Goal: Communication & Community: Answer question/provide support

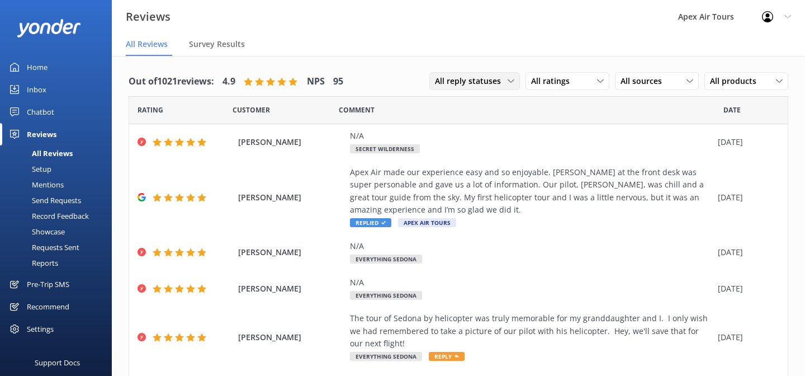
click at [505, 79] on span "All reply statuses" at bounding box center [471, 81] width 73 height 12
click at [477, 125] on div "Needs a reply" at bounding box center [456, 126] width 43 height 11
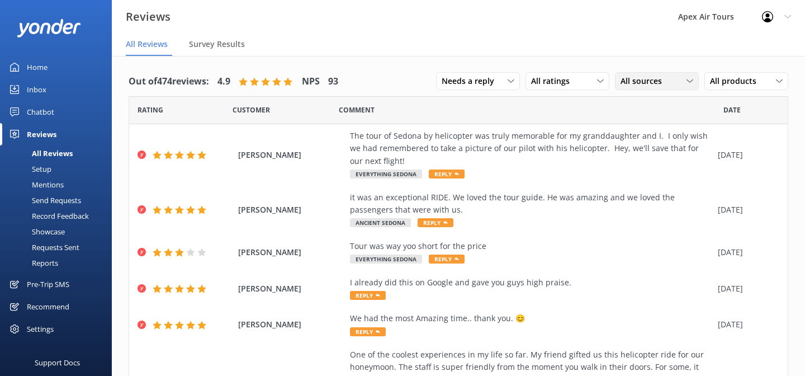
click at [658, 80] on span "All sources" at bounding box center [644, 81] width 48 height 12
click at [646, 172] on div "Google reviews" at bounding box center [663, 172] width 65 height 11
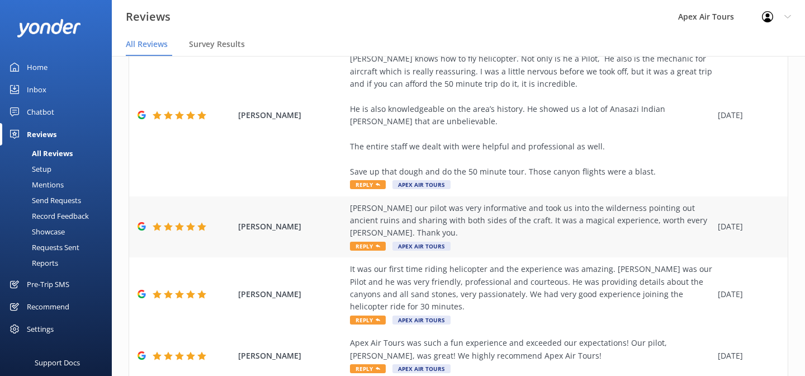
scroll to position [505, 0]
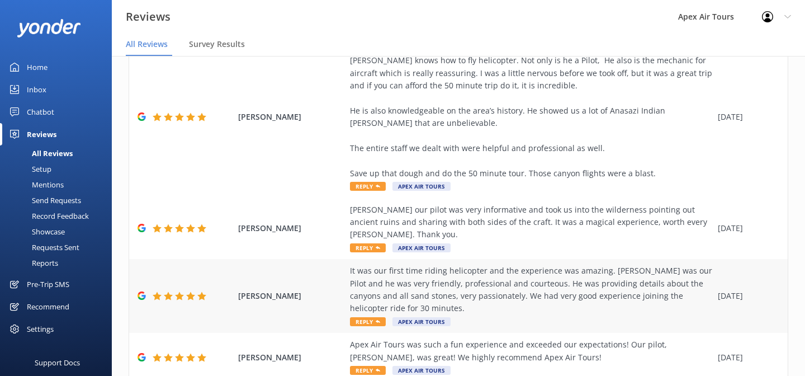
click at [373, 317] on span "Reply" at bounding box center [368, 321] width 36 height 9
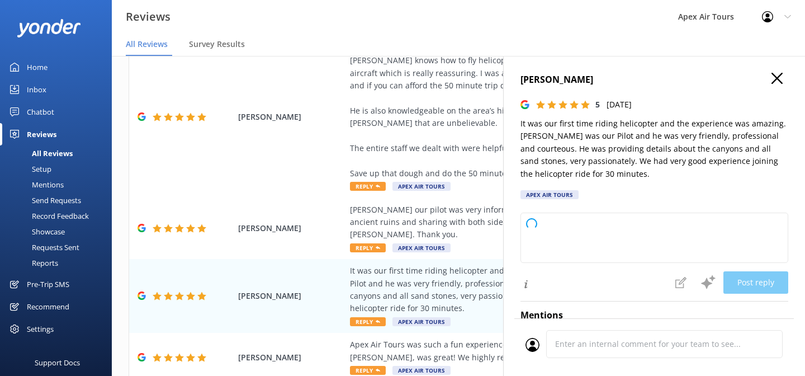
type textarea "Thank you so much for your wonderful review! We're thrilled to hear you had an …"
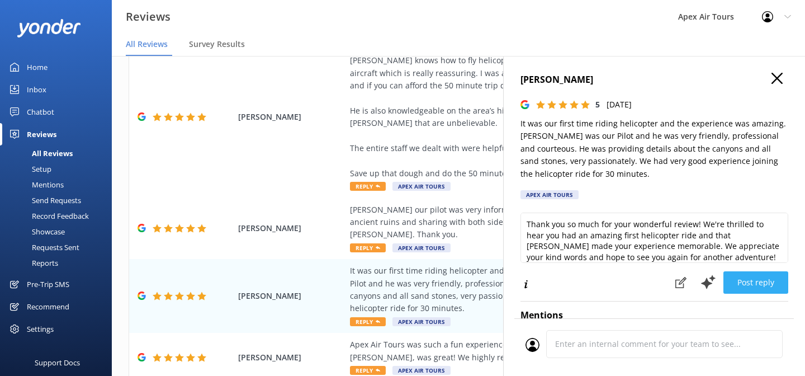
click at [748, 277] on button "Post reply" at bounding box center [755, 282] width 65 height 22
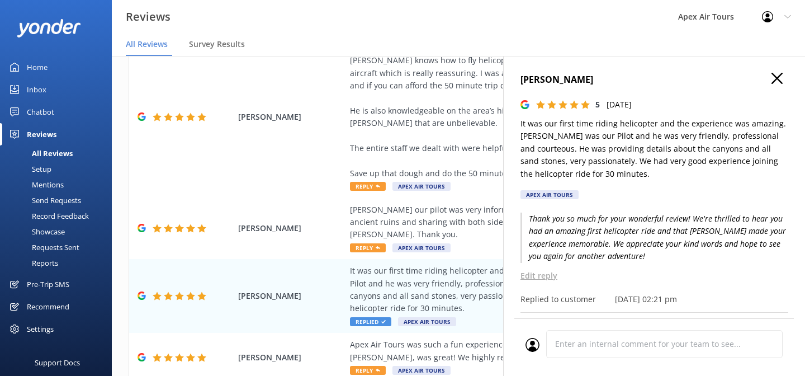
click at [777, 82] on icon "button" at bounding box center [776, 78] width 11 height 11
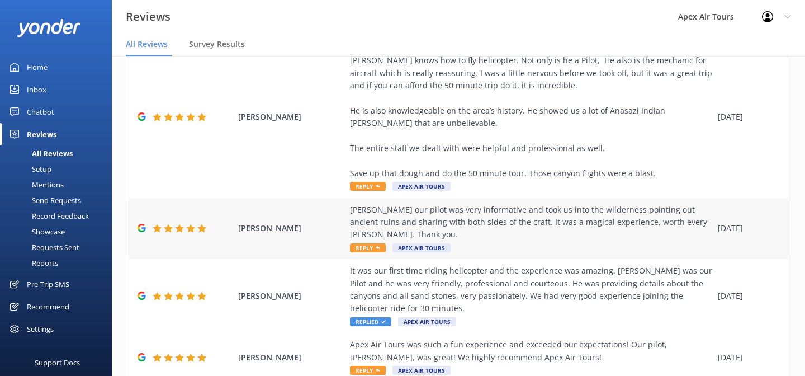
click at [368, 243] on span "Reply" at bounding box center [368, 247] width 36 height 9
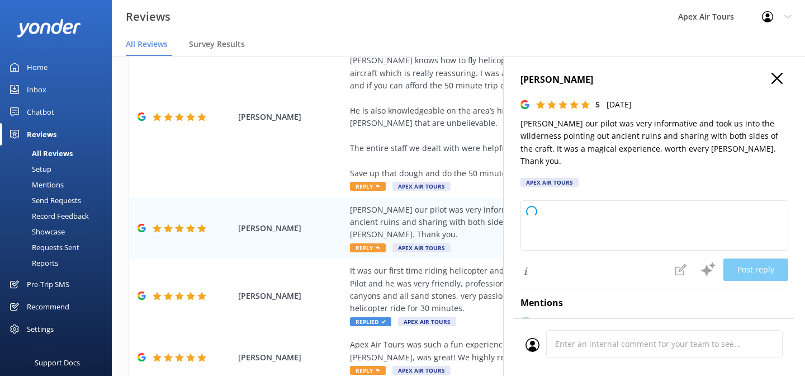
type textarea "Thank you so much for your wonderful review! We're thrilled to hear you had a m…"
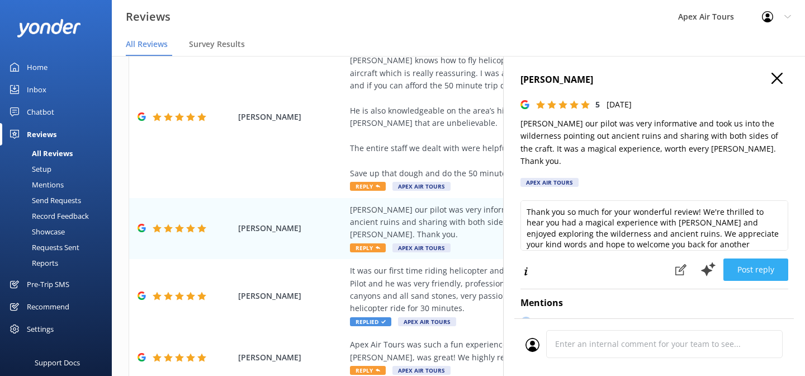
click at [751, 260] on button "Post reply" at bounding box center [755, 269] width 65 height 22
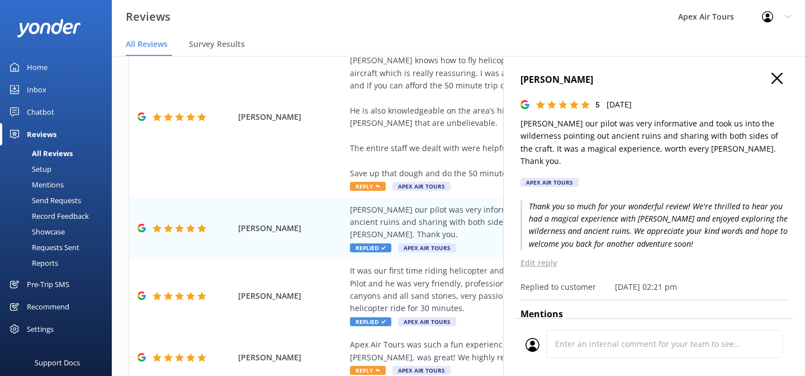
click at [777, 82] on icon "button" at bounding box center [776, 78] width 11 height 11
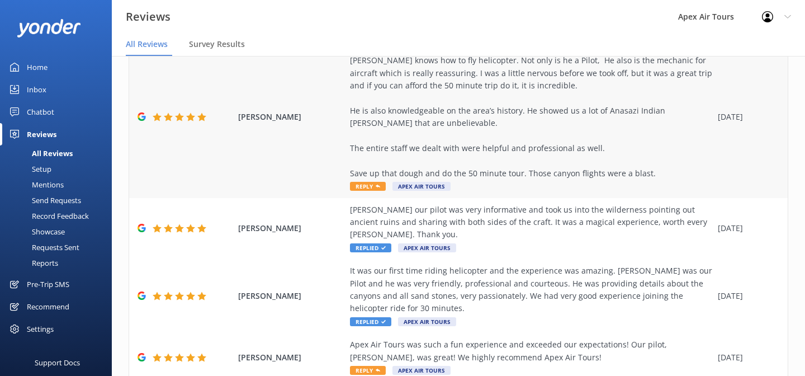
click at [371, 188] on span "Reply" at bounding box center [368, 186] width 36 height 9
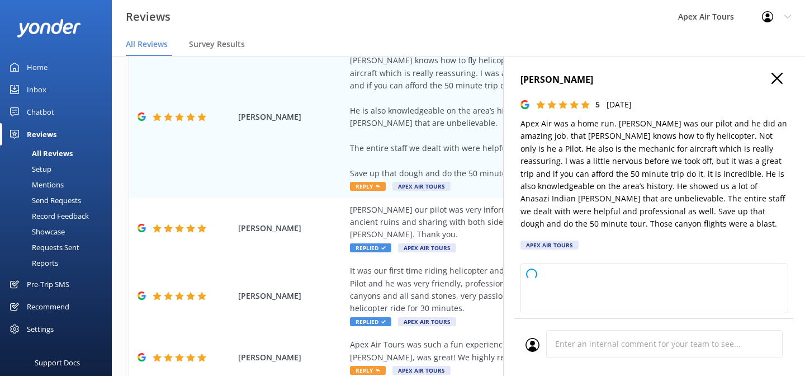
type textarea "Thank you so much for your wonderful review! We’re thrilled to hear you had suc…"
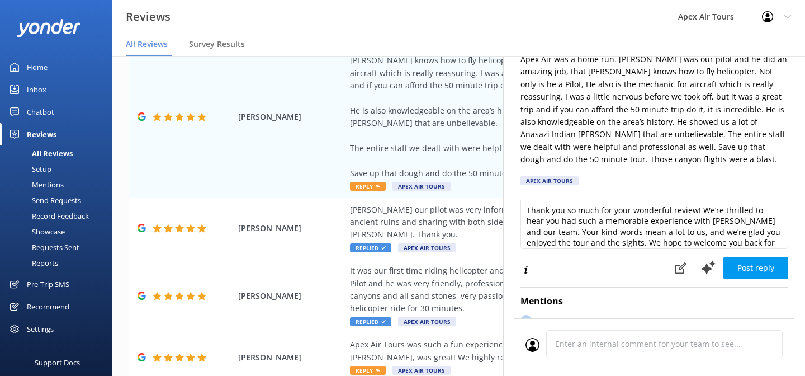
scroll to position [6, 0]
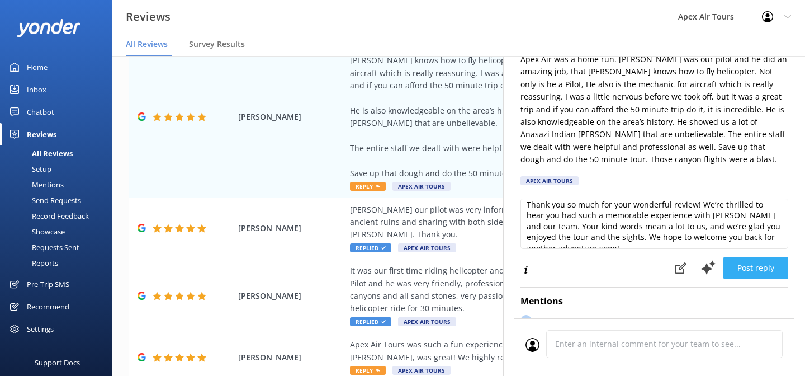
click at [759, 270] on button "Post reply" at bounding box center [755, 268] width 65 height 22
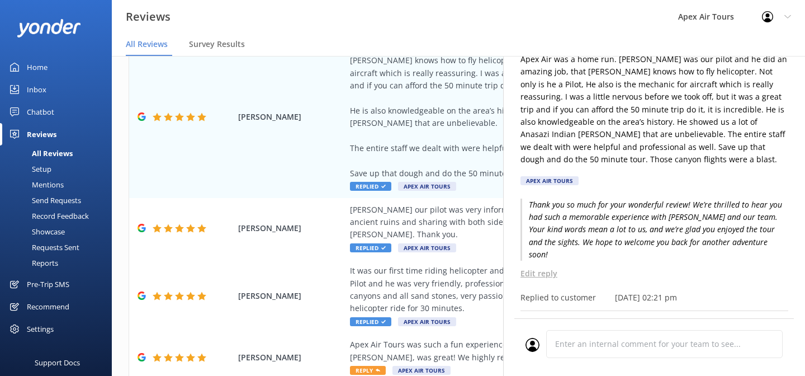
scroll to position [0, 0]
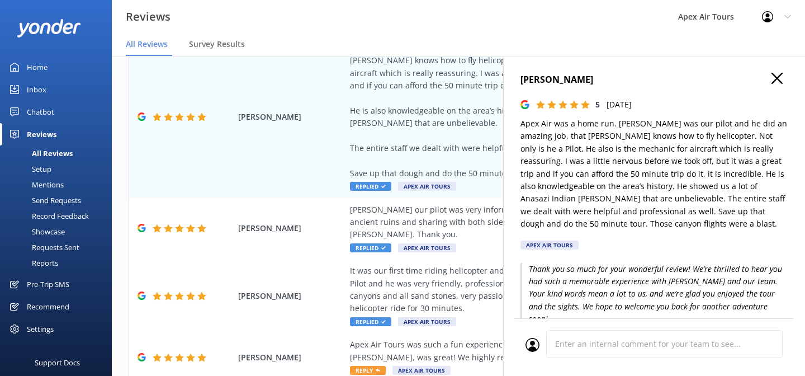
click at [776, 81] on icon "button" at bounding box center [776, 78] width 11 height 11
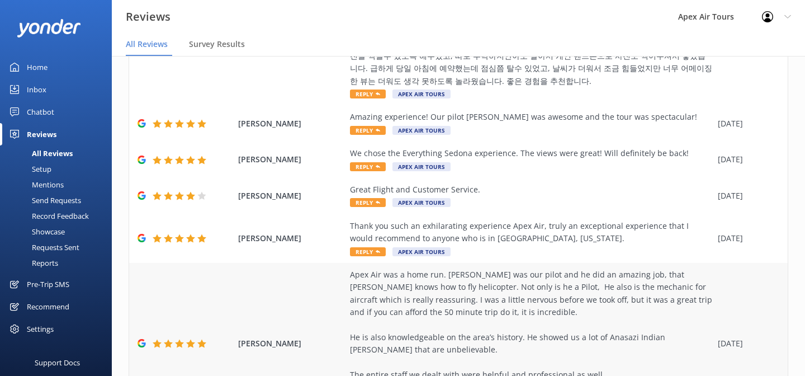
scroll to position [291, 0]
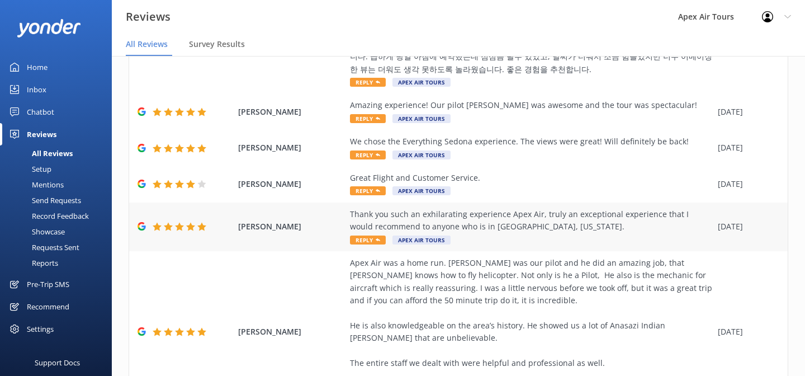
click at [368, 241] on span "Reply" at bounding box center [368, 239] width 36 height 9
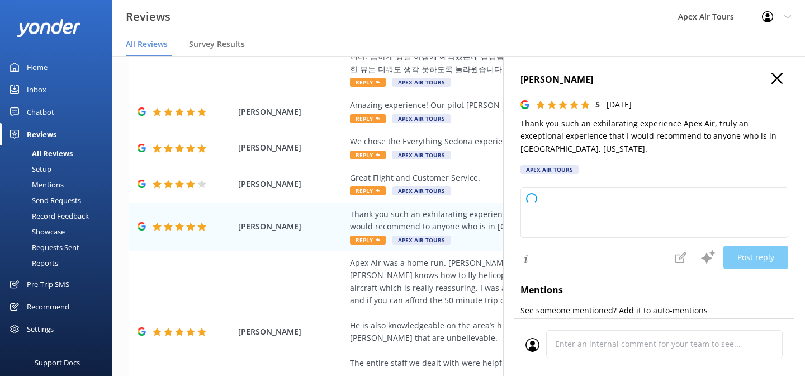
type textarea "Thank you so much for your wonderful review! We're thrilled to hear you had an …"
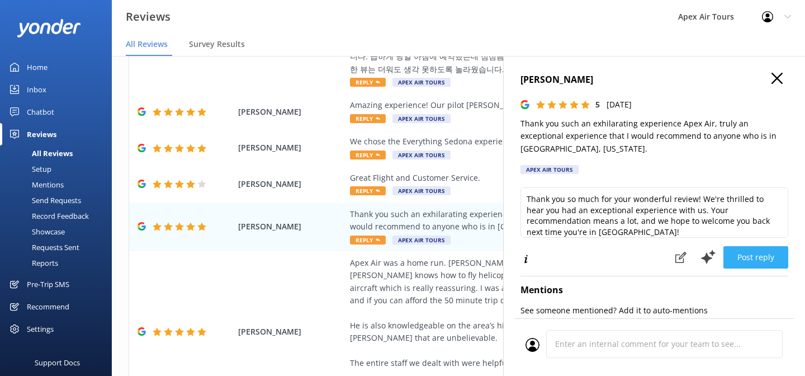
click at [776, 263] on button "Post reply" at bounding box center [755, 257] width 65 height 22
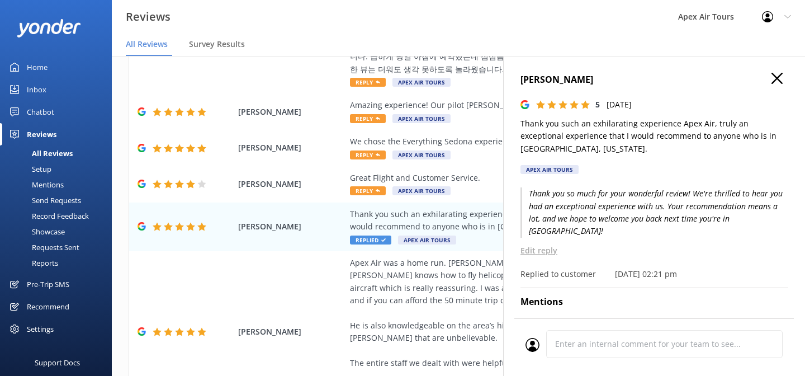
click at [771, 79] on icon "button" at bounding box center [776, 78] width 11 height 11
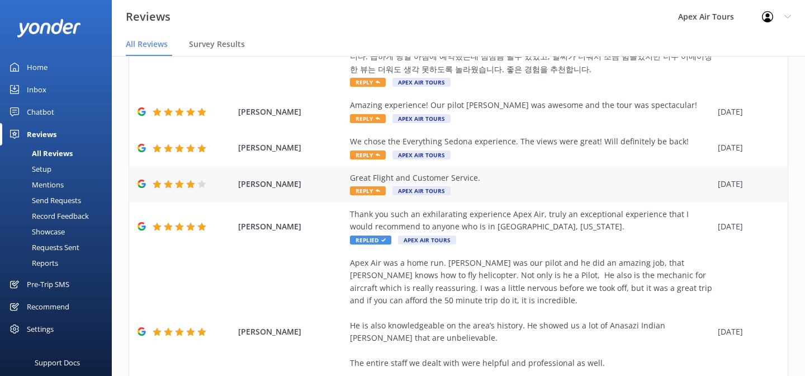
click at [368, 192] on span "Reply" at bounding box center [368, 190] width 36 height 9
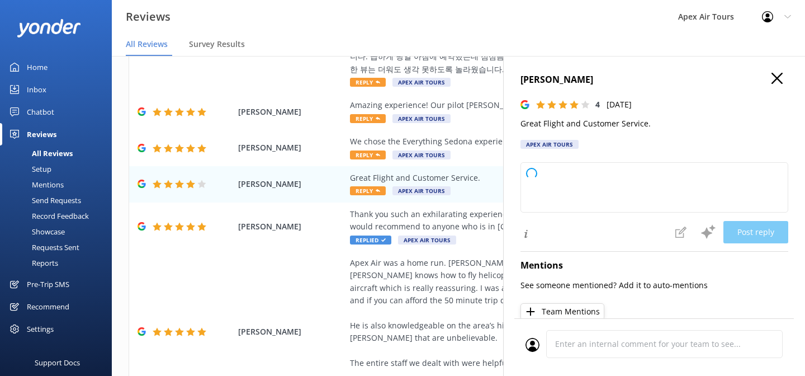
type textarea "Thank you for your kind words and positive rating! We're glad you enjoyed your …"
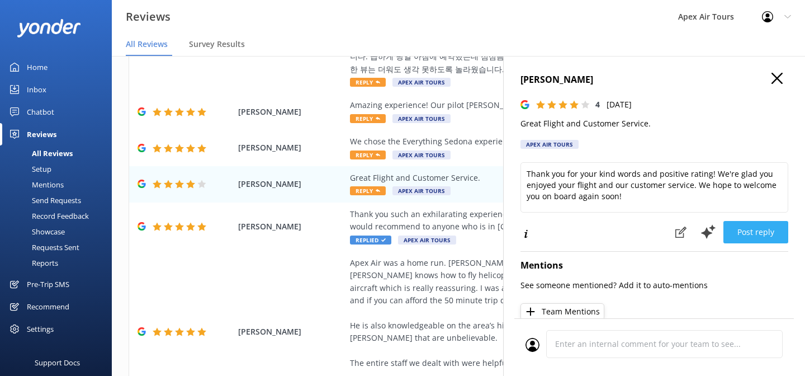
click at [748, 235] on button "Post reply" at bounding box center [755, 232] width 65 height 22
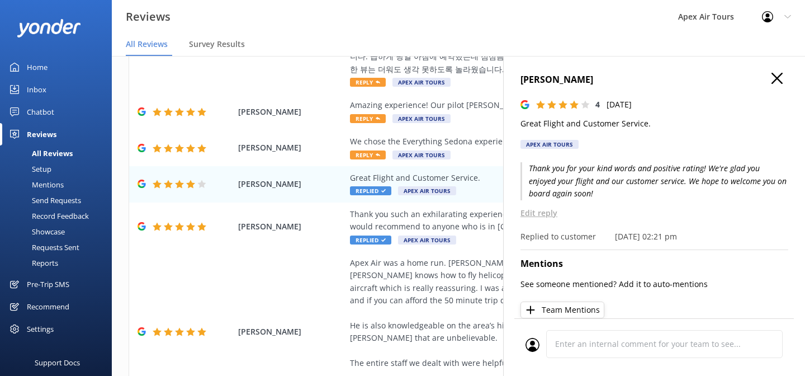
click at [777, 80] on icon "button" at bounding box center [776, 78] width 11 height 11
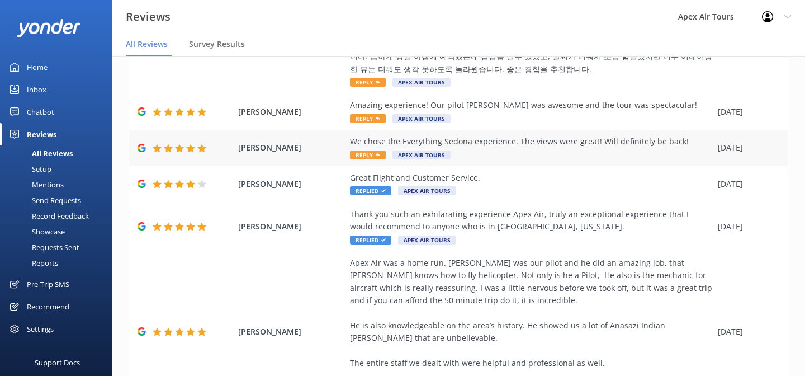
click at [368, 153] on span "Reply" at bounding box center [368, 154] width 36 height 9
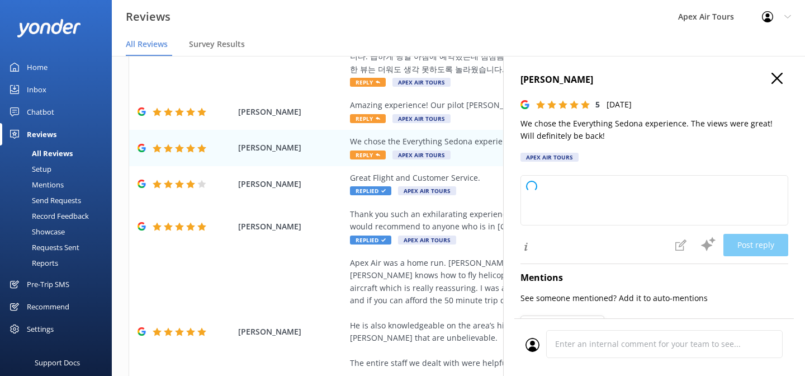
type textarea "Thank you so much for your wonderful review! We're thrilled you enjoyed the Eve…"
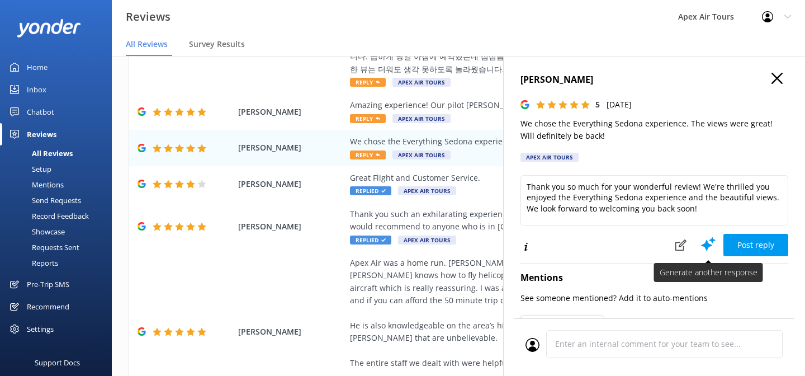
click at [743, 236] on button "Post reply" at bounding box center [755, 245] width 65 height 22
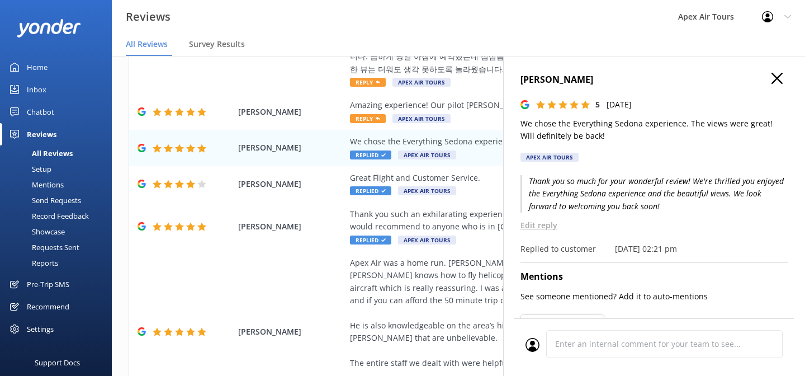
click at [775, 83] on icon "button" at bounding box center [776, 78] width 11 height 11
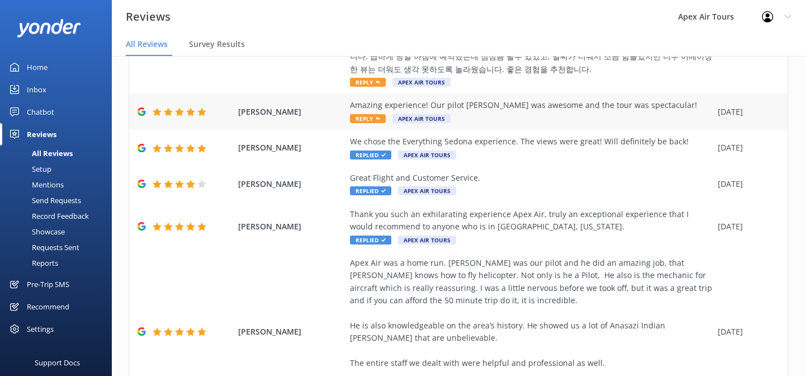
click at [369, 117] on span "Reply" at bounding box center [368, 118] width 36 height 9
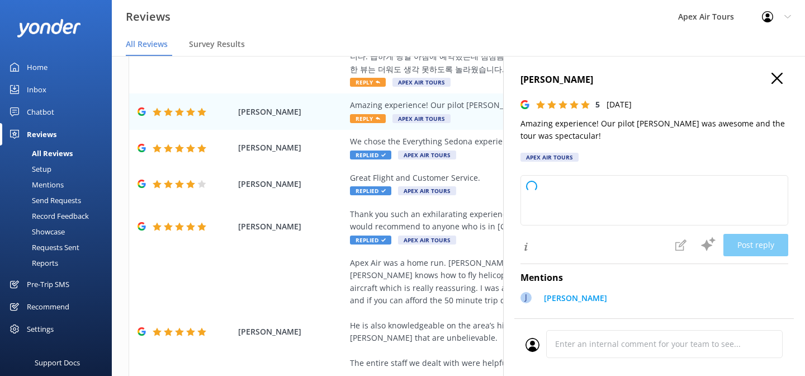
type textarea "Thank you so much for your wonderful review! We're thrilled you had an amazing …"
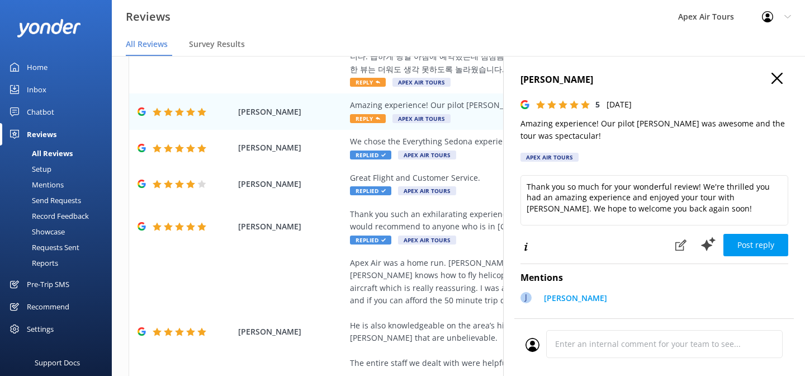
click at [757, 247] on button "Post reply" at bounding box center [755, 245] width 65 height 22
click at [777, 77] on use "button" at bounding box center [776, 78] width 11 height 11
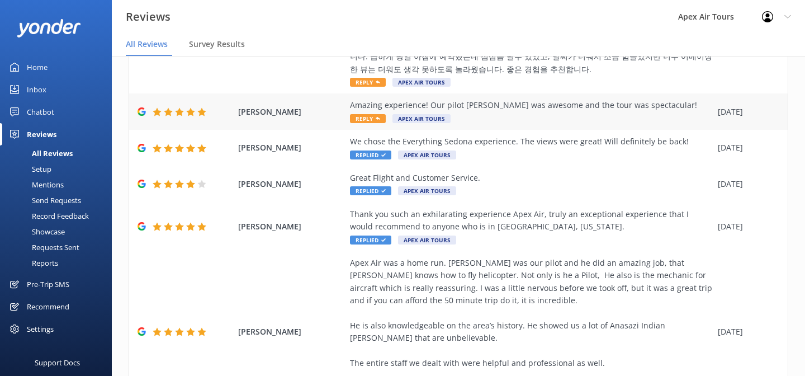
click at [373, 119] on span "Reply" at bounding box center [368, 118] width 36 height 9
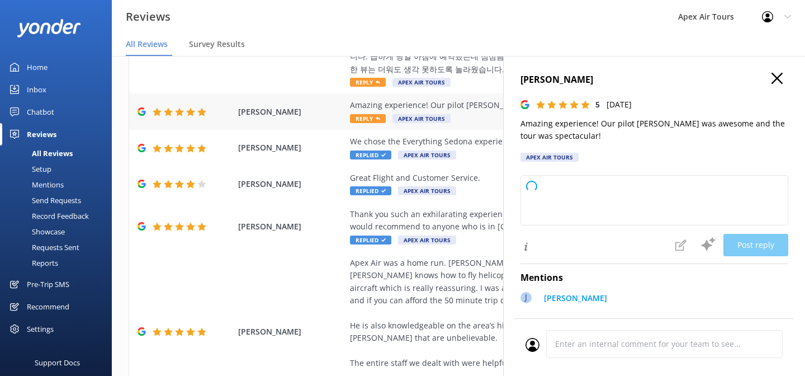
type textarea "Thank you so much for your wonderful review! We're thrilled you had an amazing …"
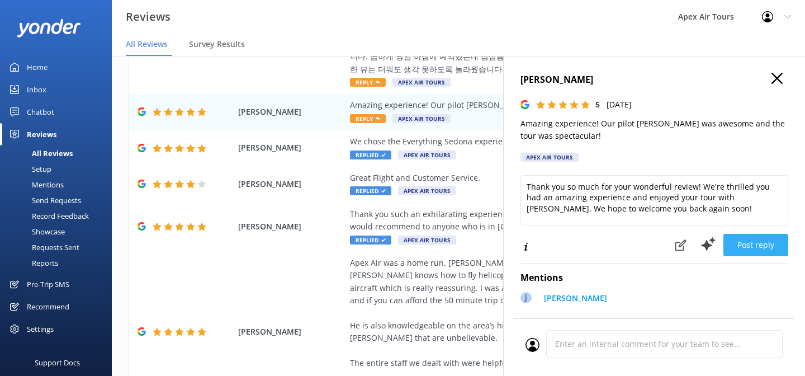
click at [776, 250] on button "Post reply" at bounding box center [755, 245] width 65 height 22
click at [778, 76] on use "button" at bounding box center [776, 78] width 11 height 11
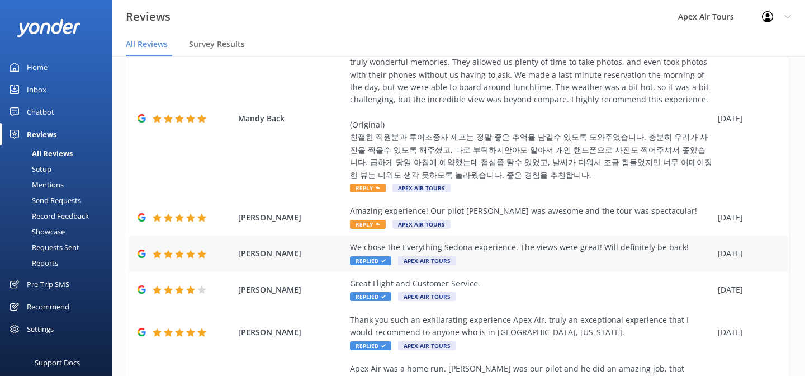
scroll to position [186, 0]
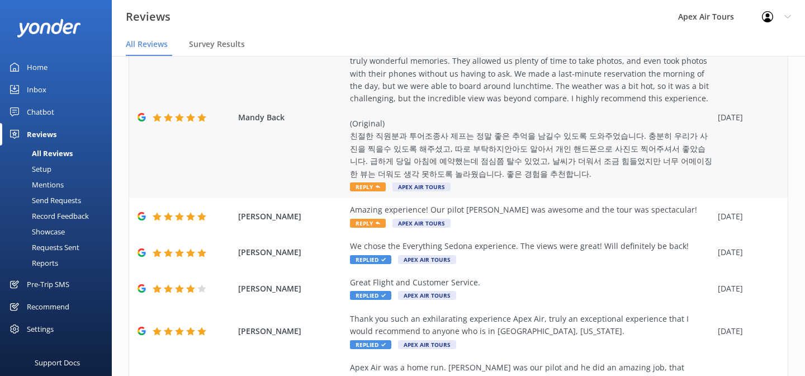
click at [370, 183] on span "Reply" at bounding box center [368, 186] width 36 height 9
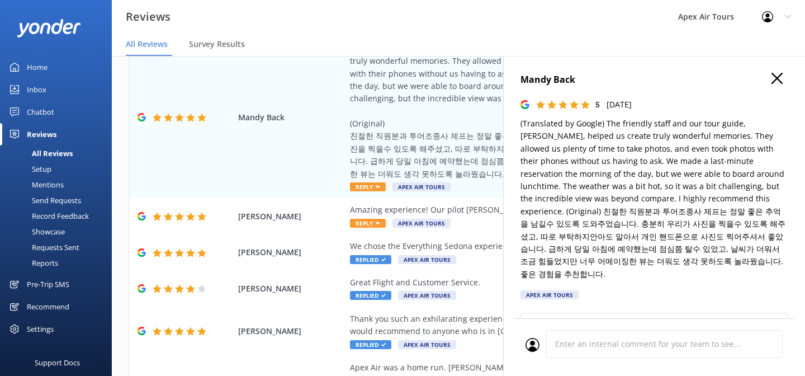
type textarea "Thank you so much for your wonderful review! We’re delighted to hear you had a …"
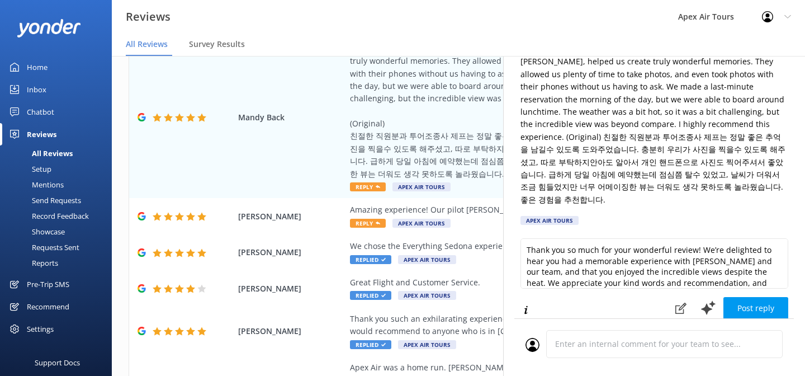
scroll to position [76, 0]
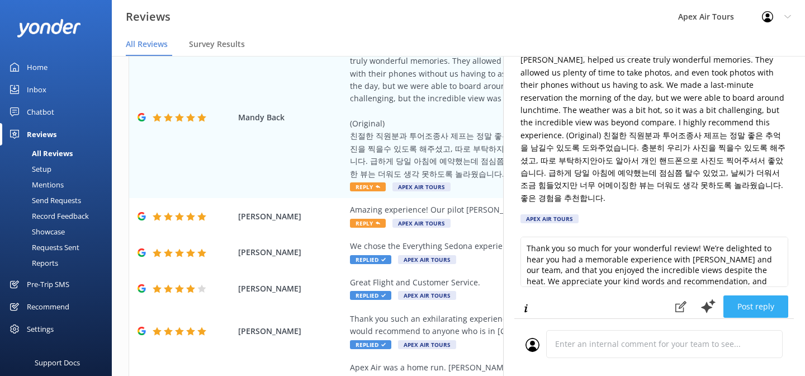
click at [765, 295] on button "Post reply" at bounding box center [755, 306] width 65 height 22
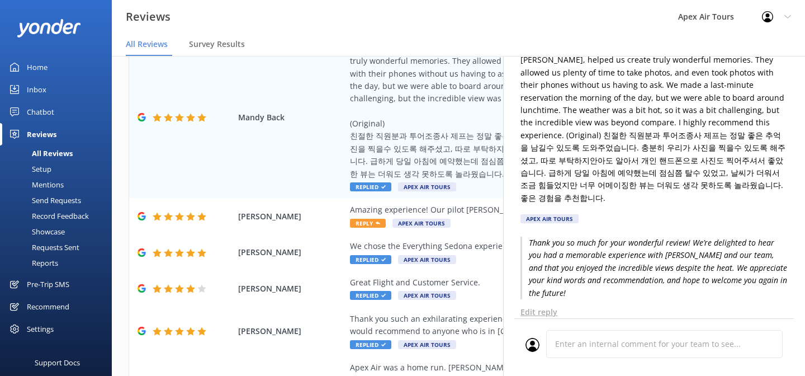
scroll to position [0, 0]
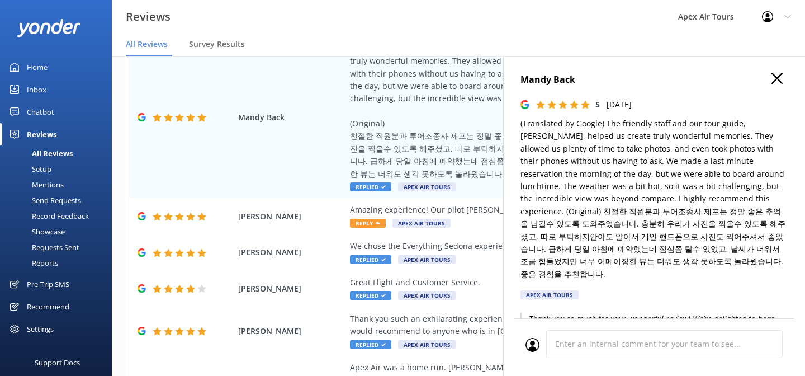
click at [775, 80] on use "button" at bounding box center [776, 78] width 11 height 11
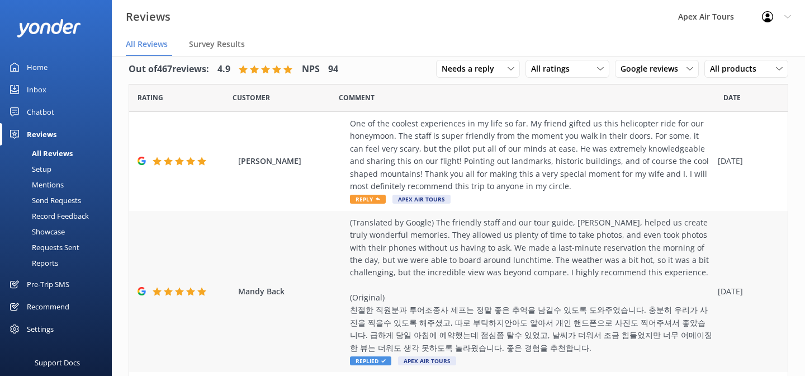
scroll to position [9, 0]
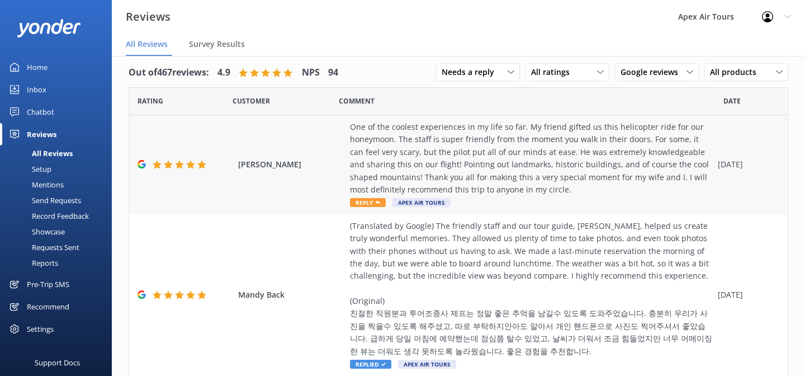
click at [372, 203] on span "Reply" at bounding box center [368, 202] width 36 height 9
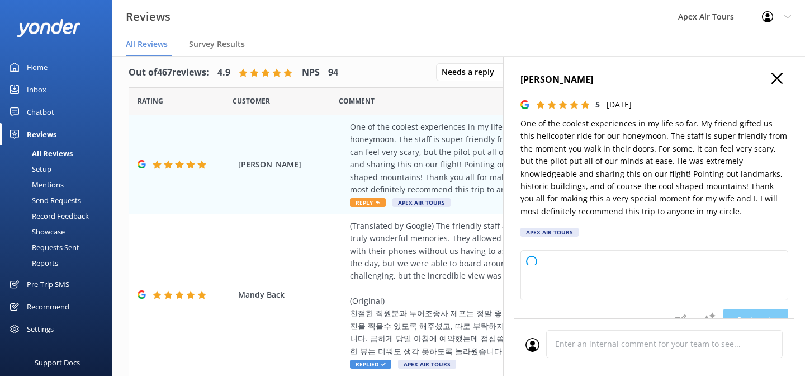
type textarea "Thank you so much for your wonderful review! We’re thrilled to hear that you an…"
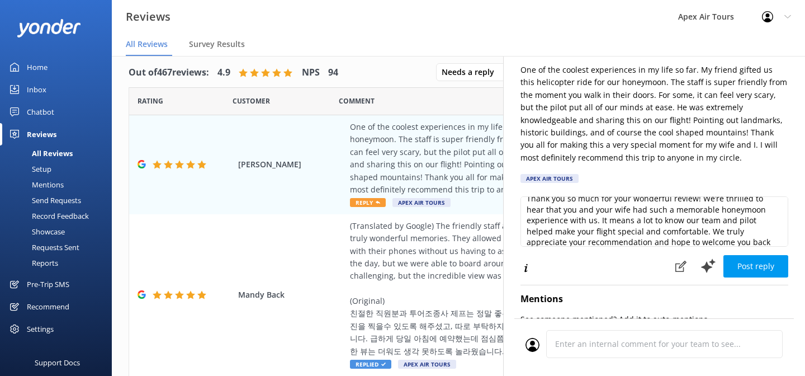
scroll to position [17, 0]
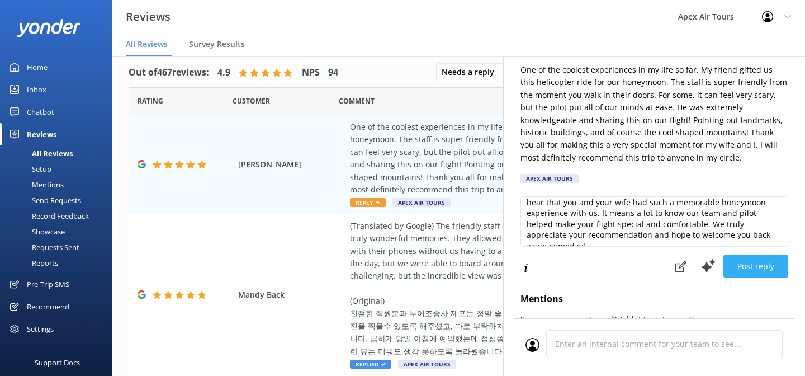
click at [766, 263] on button "Post reply" at bounding box center [755, 266] width 65 height 22
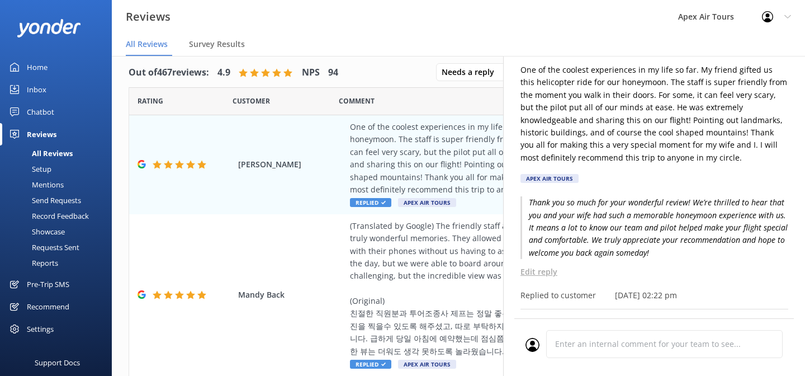
scroll to position [0, 0]
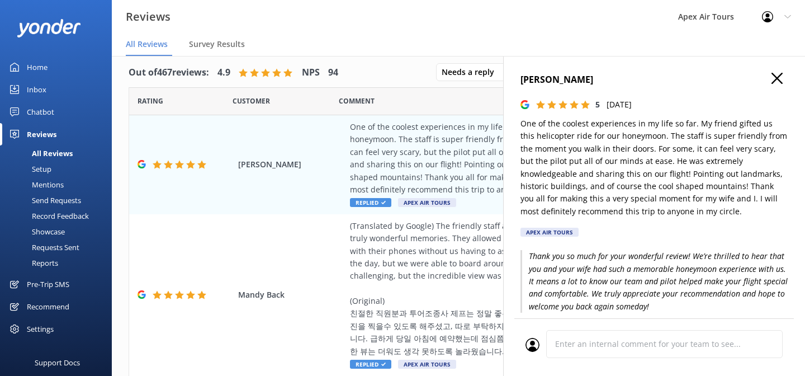
click at [777, 75] on icon "button" at bounding box center [776, 78] width 11 height 11
